Goal: Task Accomplishment & Management: Use online tool/utility

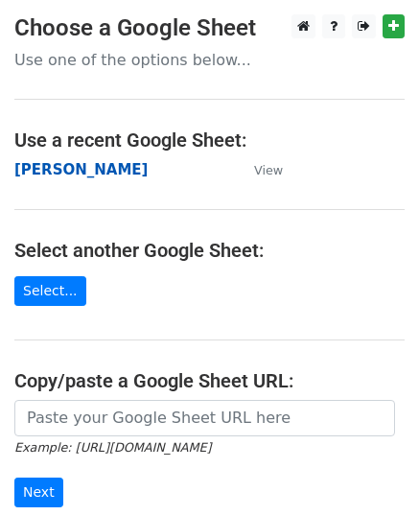
click at [53, 164] on strong "[PERSON_NAME]" at bounding box center [80, 169] width 133 height 17
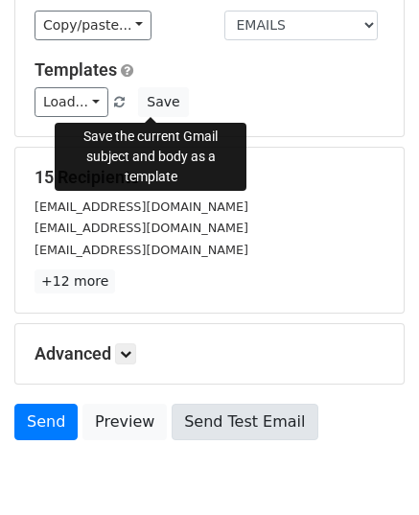
scroll to position [302, 0]
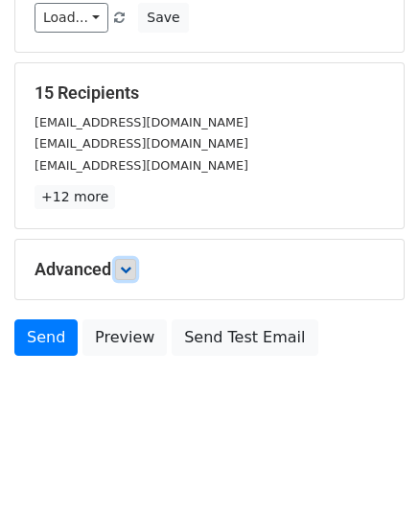
click at [130, 269] on icon at bounding box center [126, 270] width 12 height 12
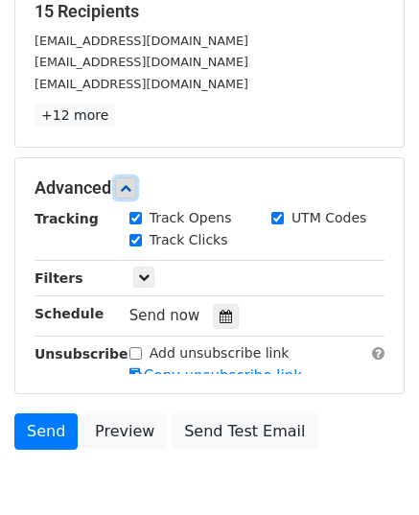
scroll to position [463, 0]
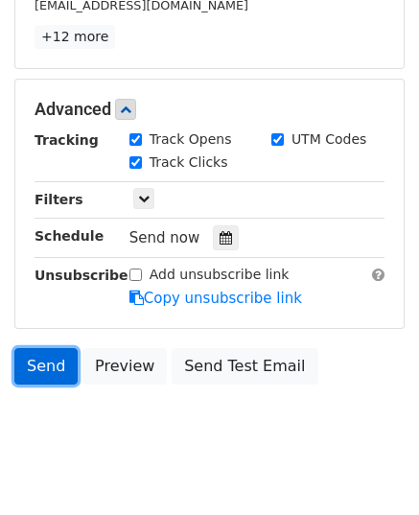
click at [48, 365] on link "Send" at bounding box center [45, 366] width 63 height 36
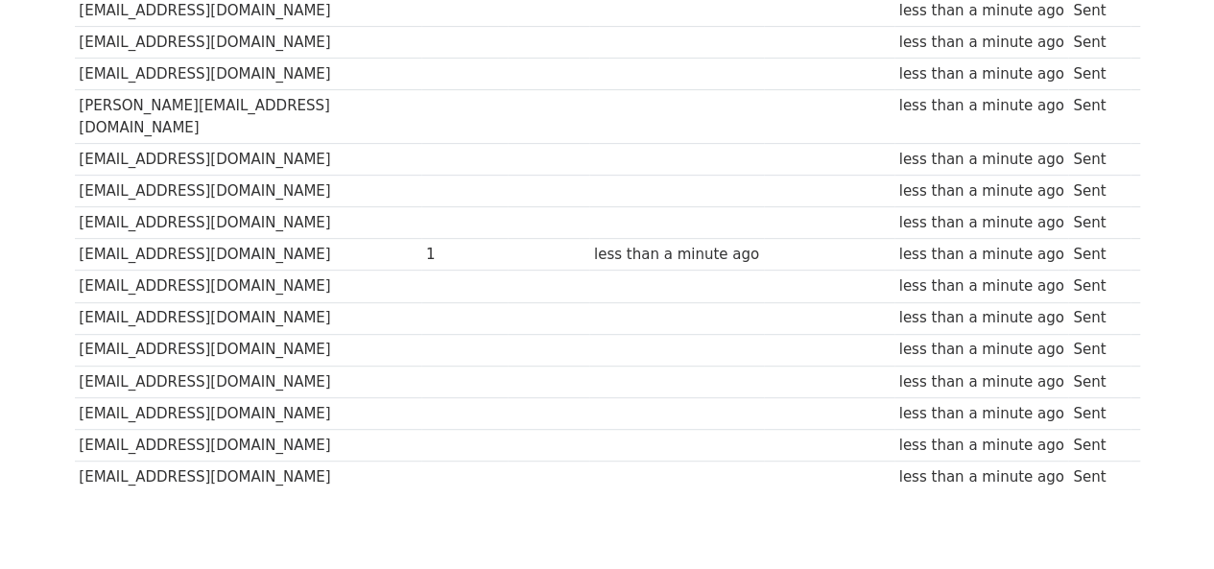
scroll to position [390, 0]
